Goal: Task Accomplishment & Management: Complete application form

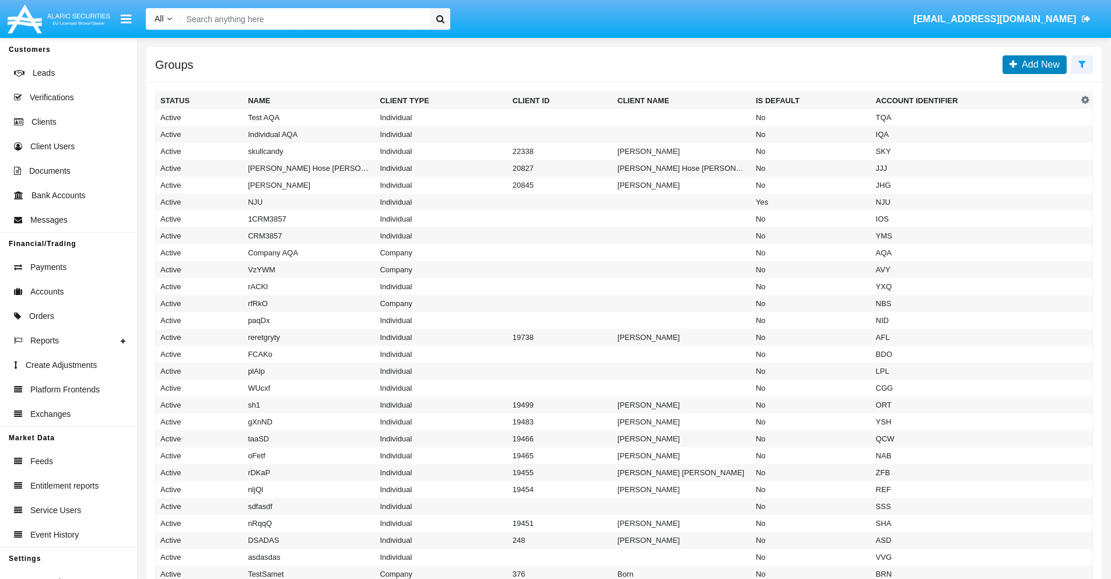
click at [1039, 64] on span "Add New" at bounding box center [1039, 65] width 43 height 10
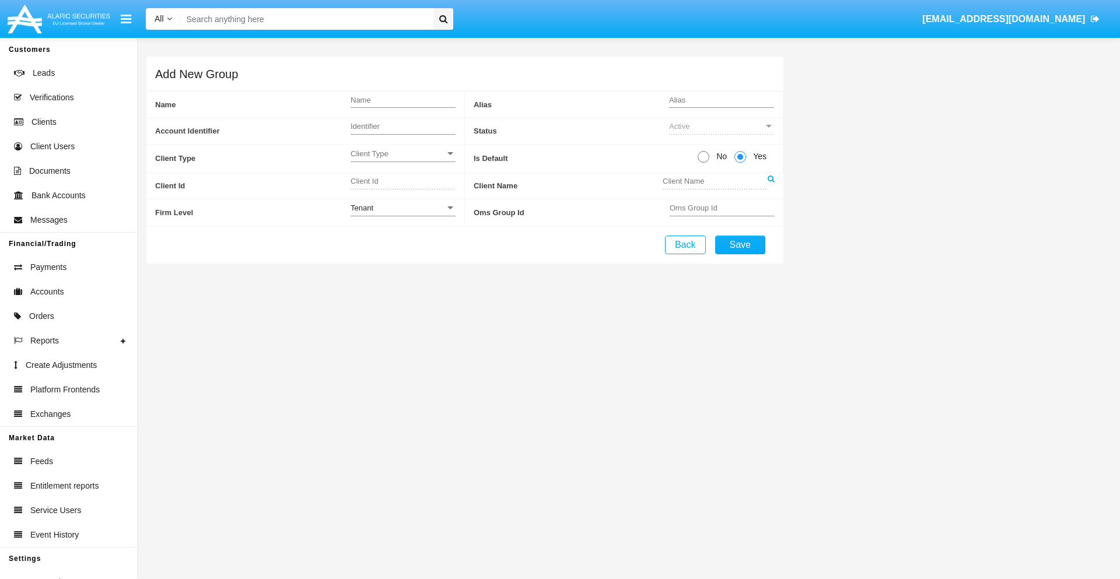
click at [719, 156] on span "No" at bounding box center [719, 157] width 20 height 12
click at [704, 163] on input "No" at bounding box center [703, 163] width 1 height 1
radio input "true"
type input "fFcuU"
type input "X"
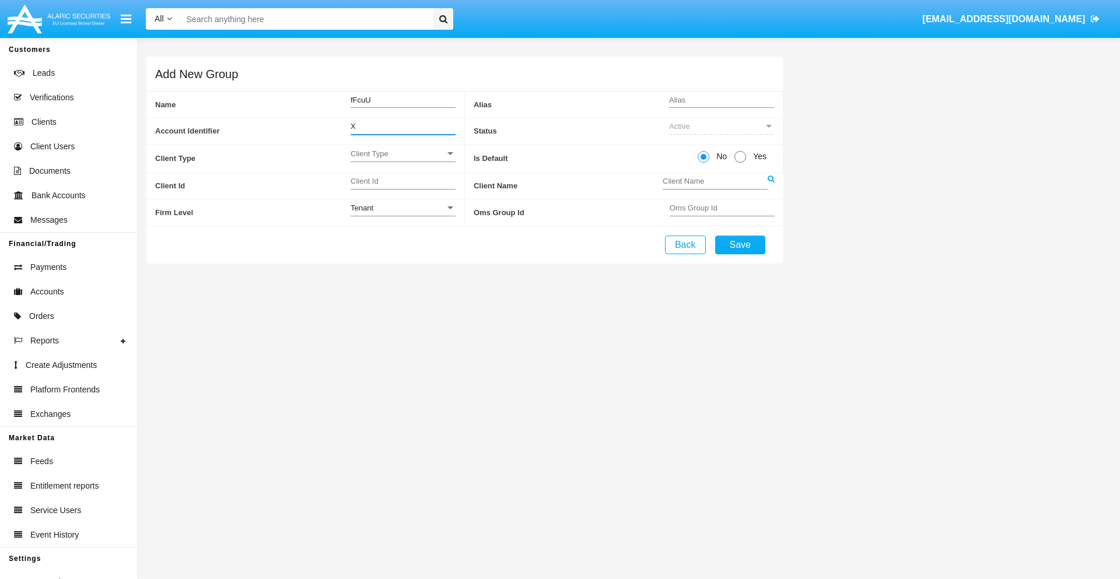
click at [403, 153] on span "Client Type" at bounding box center [398, 154] width 95 height 10
click at [403, 160] on span "Individual" at bounding box center [403, 160] width 105 height 23
click at [403, 208] on div "Tenant" at bounding box center [398, 208] width 95 height 10
click at [403, 214] on span "Tenant" at bounding box center [403, 214] width 105 height 23
type input "kHMtM"
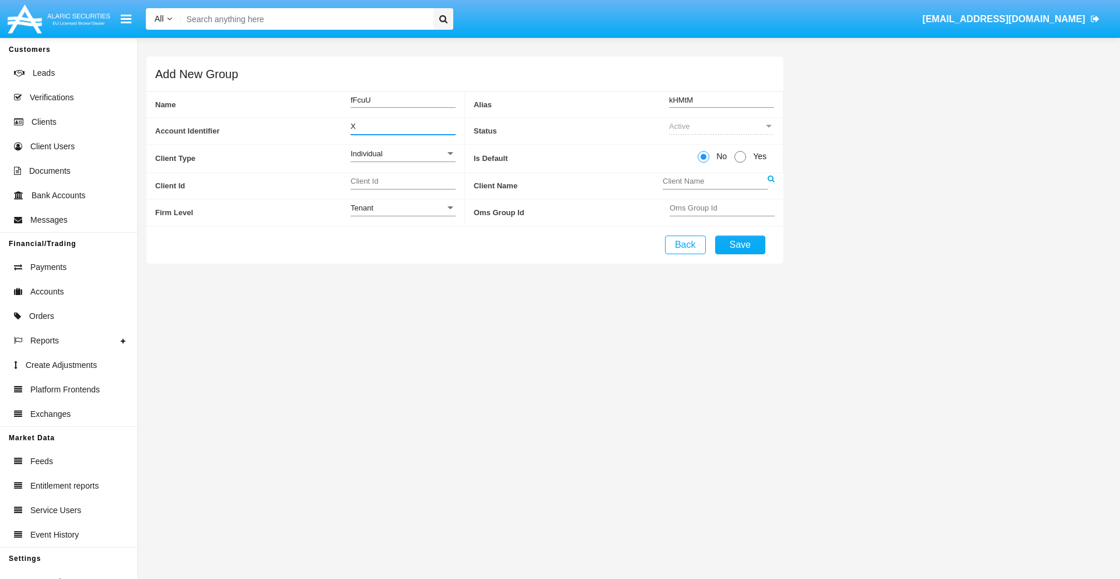
type input "X"
click at [740, 244] on button "Save" at bounding box center [740, 245] width 50 height 19
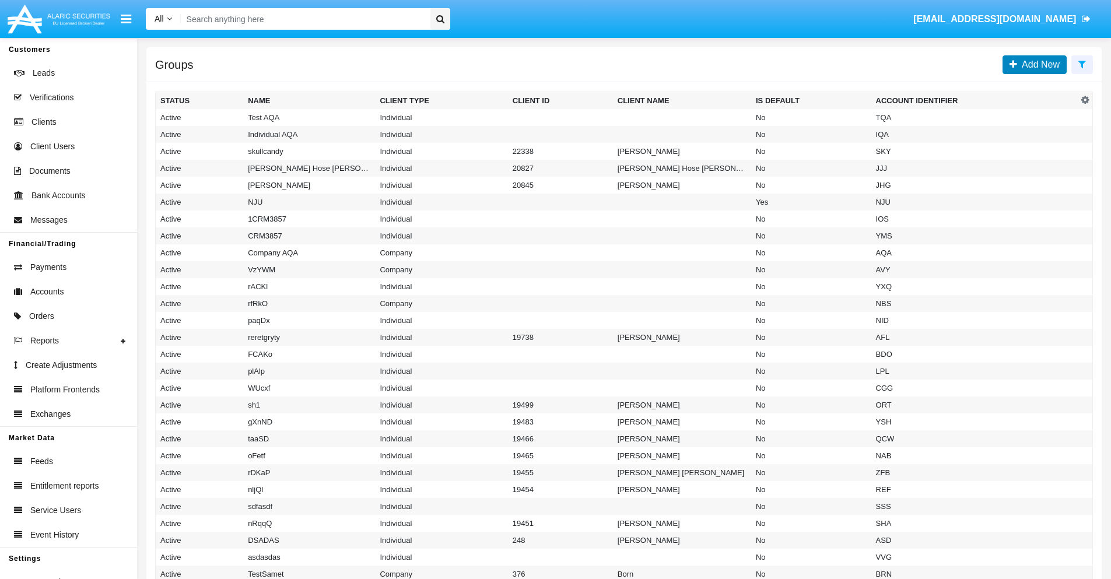
click at [1039, 64] on span "Add New" at bounding box center [1039, 65] width 43 height 10
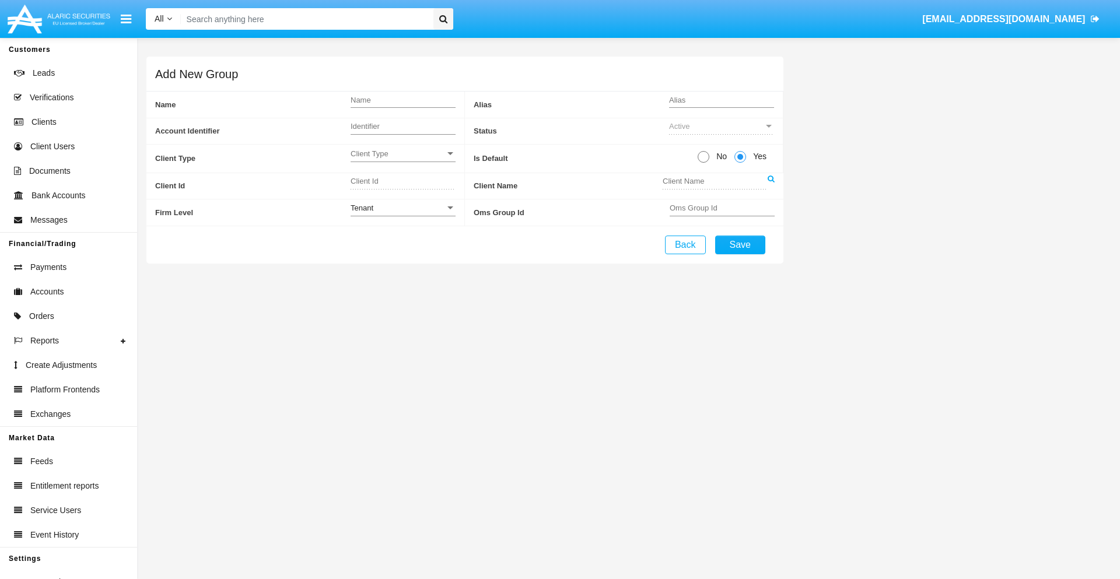
click at [719, 156] on span "No" at bounding box center [719, 157] width 20 height 12
click at [704, 163] on input "No" at bounding box center [703, 163] width 1 height 1
radio input "true"
click at [403, 153] on span "Client Type" at bounding box center [398, 154] width 95 height 10
click at [403, 183] on span "Company" at bounding box center [403, 183] width 105 height 23
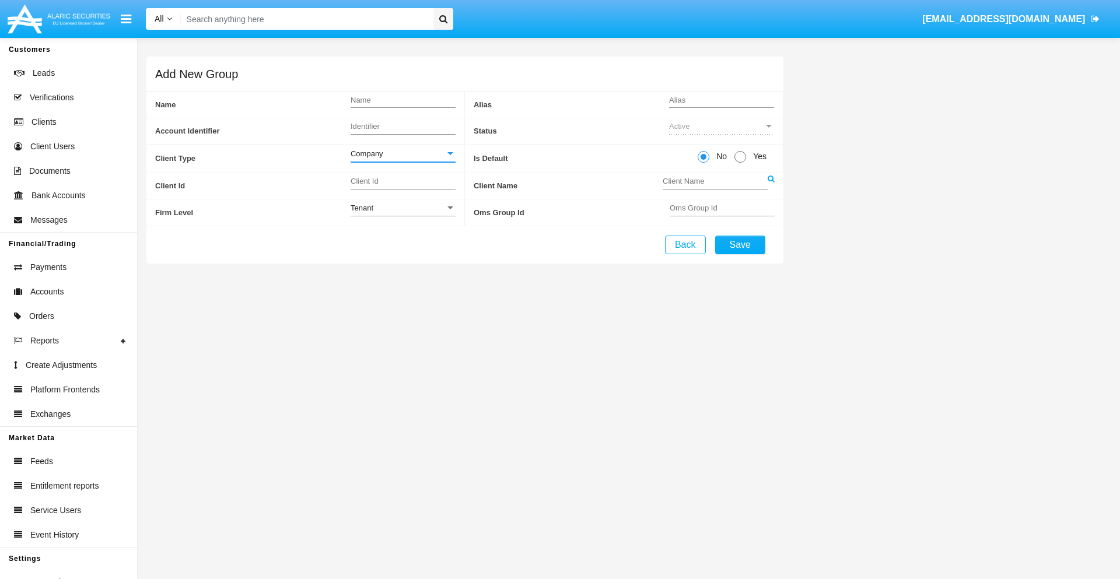
click at [771, 186] on link at bounding box center [771, 186] width 7 height 26
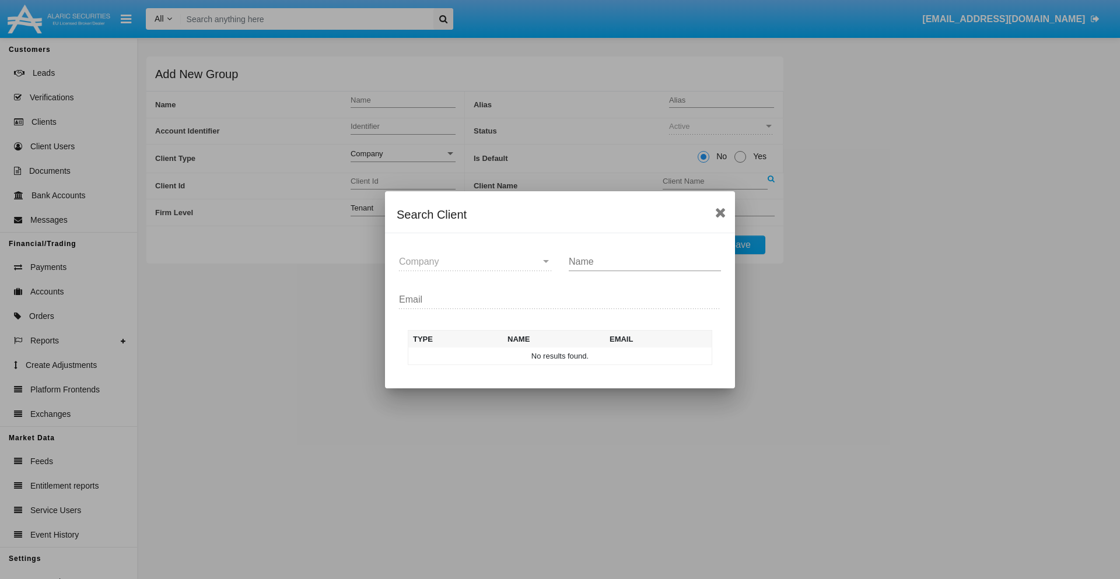
click at [645, 261] on input "Name" at bounding box center [645, 262] width 152 height 11
type input "FlashTurtles"
click at [571, 356] on td "FlashTurtles" at bounding box center [570, 357] width 123 height 18
